Goal: Find specific page/section: Find specific page/section

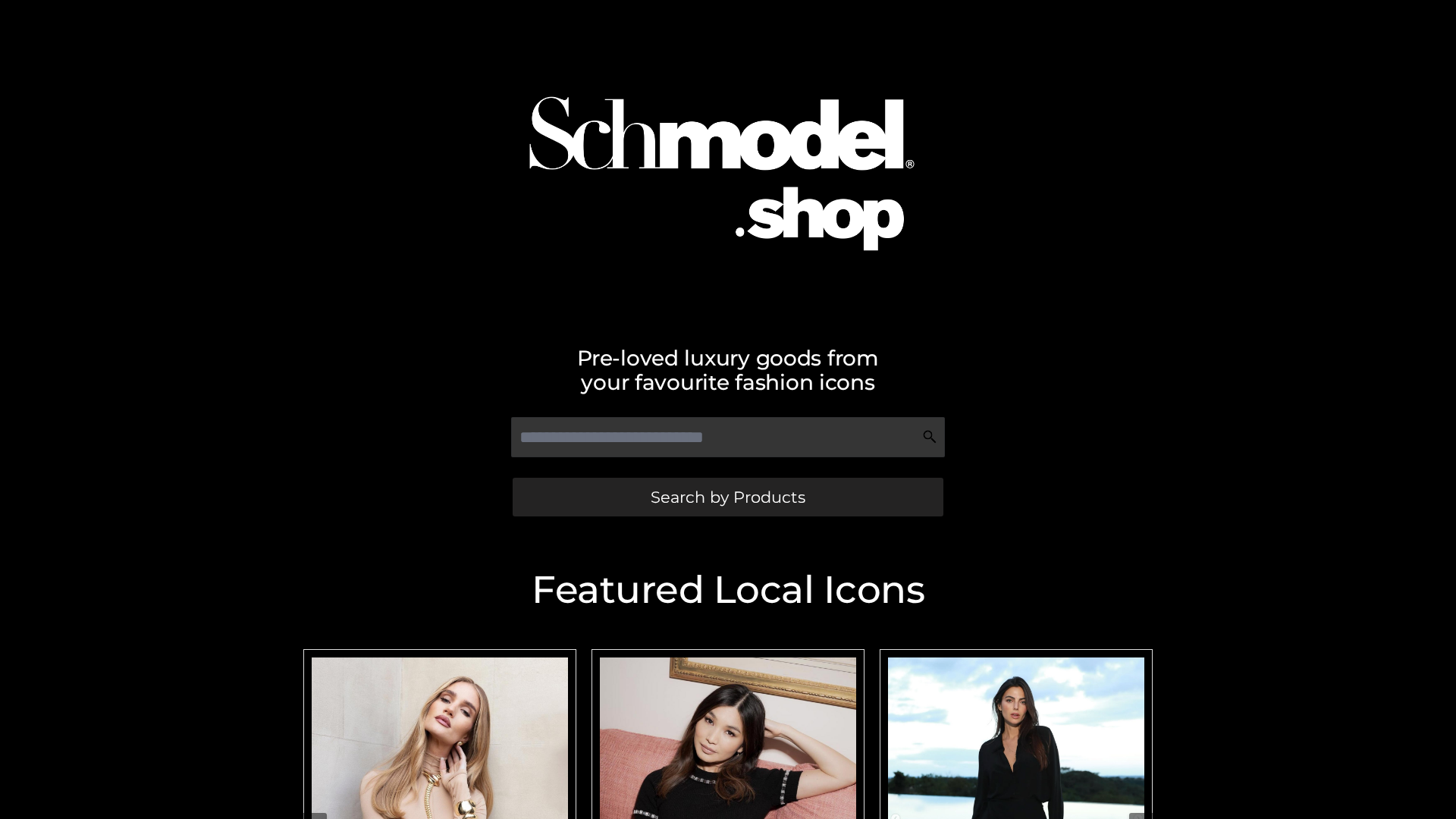
click at [727, 496] on span "Search by Products" at bounding box center [728, 497] width 155 height 16
